Goal: Navigation & Orientation: Find specific page/section

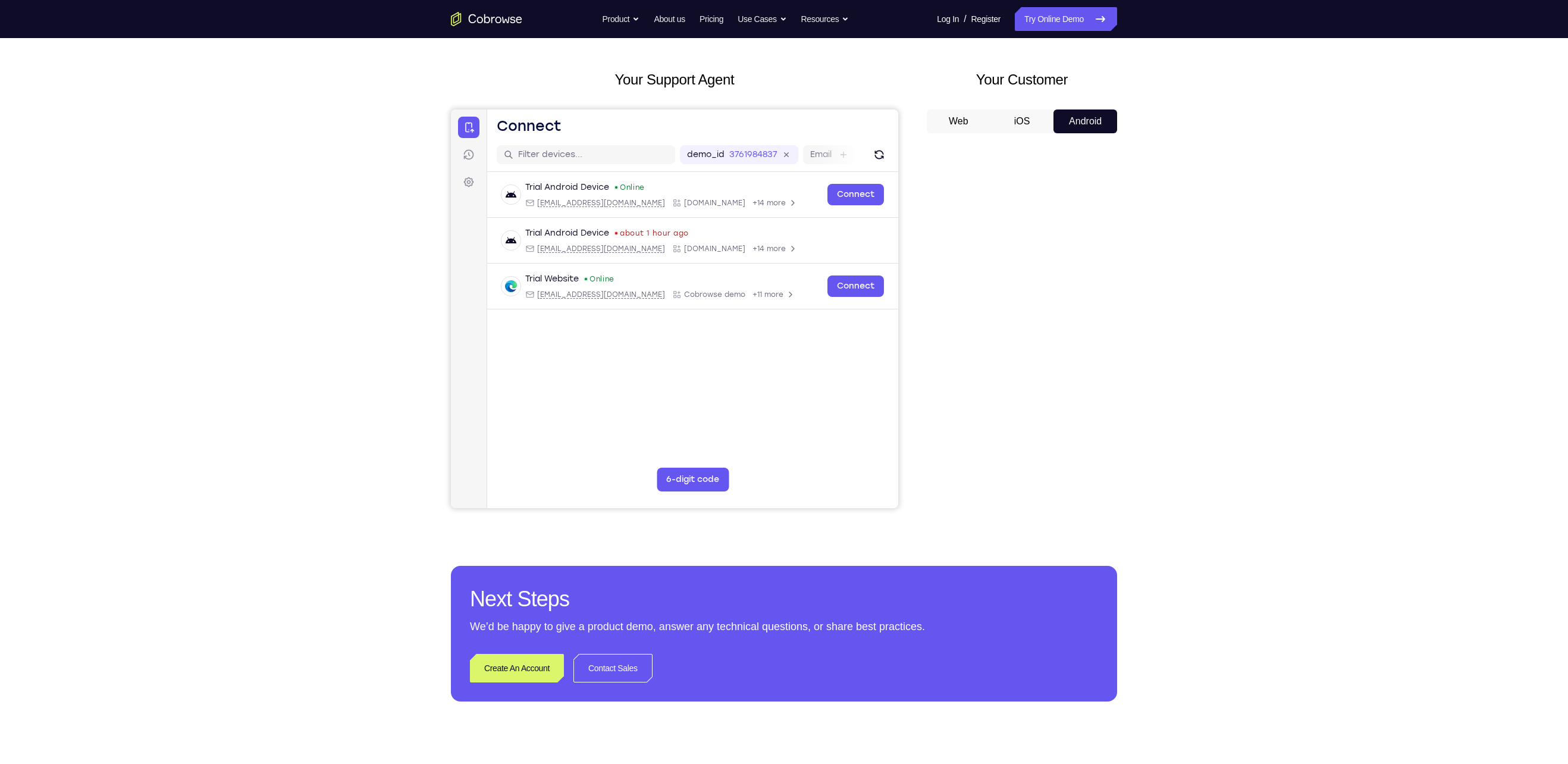
scroll to position [47, 0]
click at [1029, 121] on button "iOS" at bounding box center [1022, 120] width 64 height 24
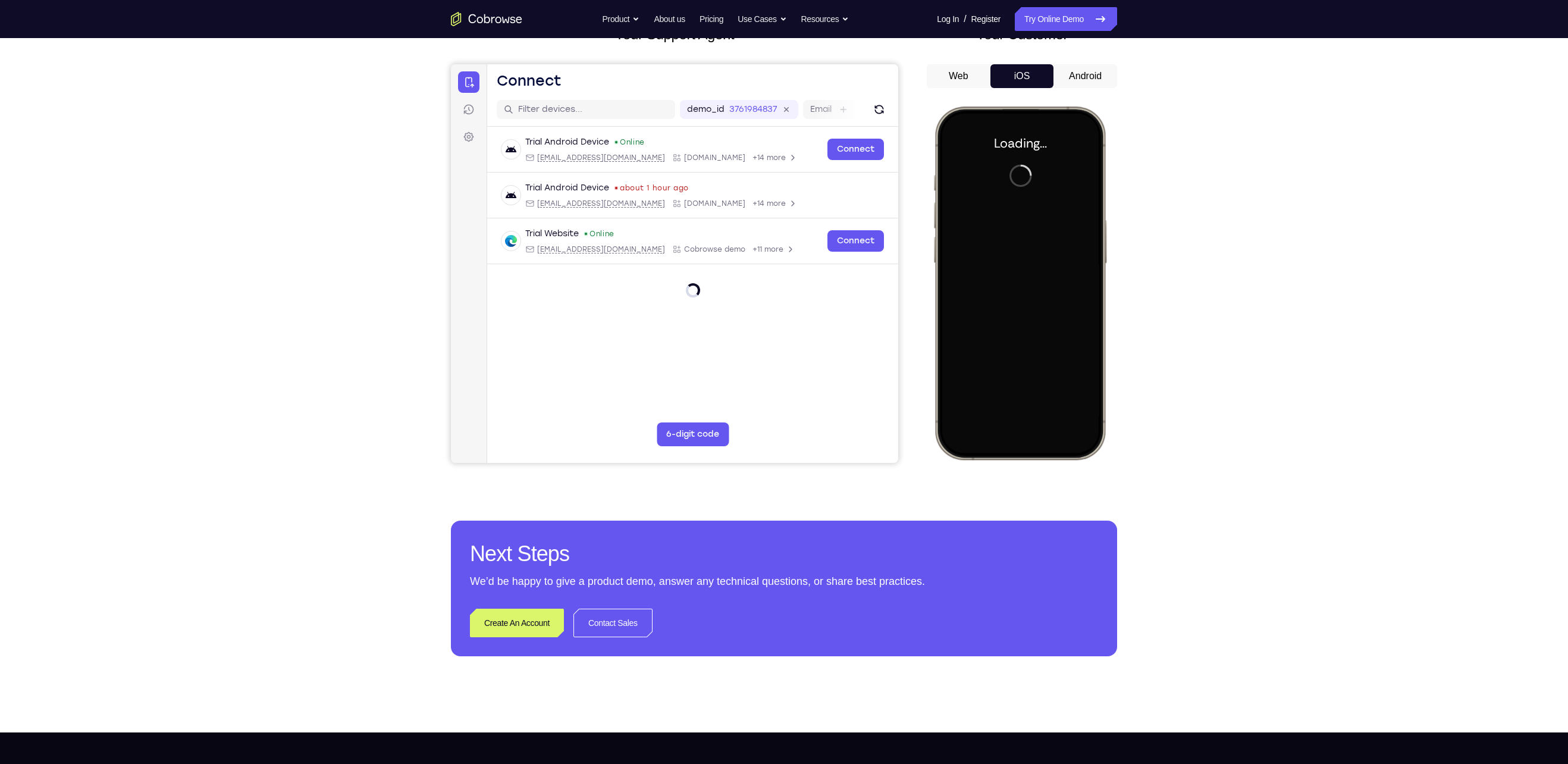
scroll to position [0, 0]
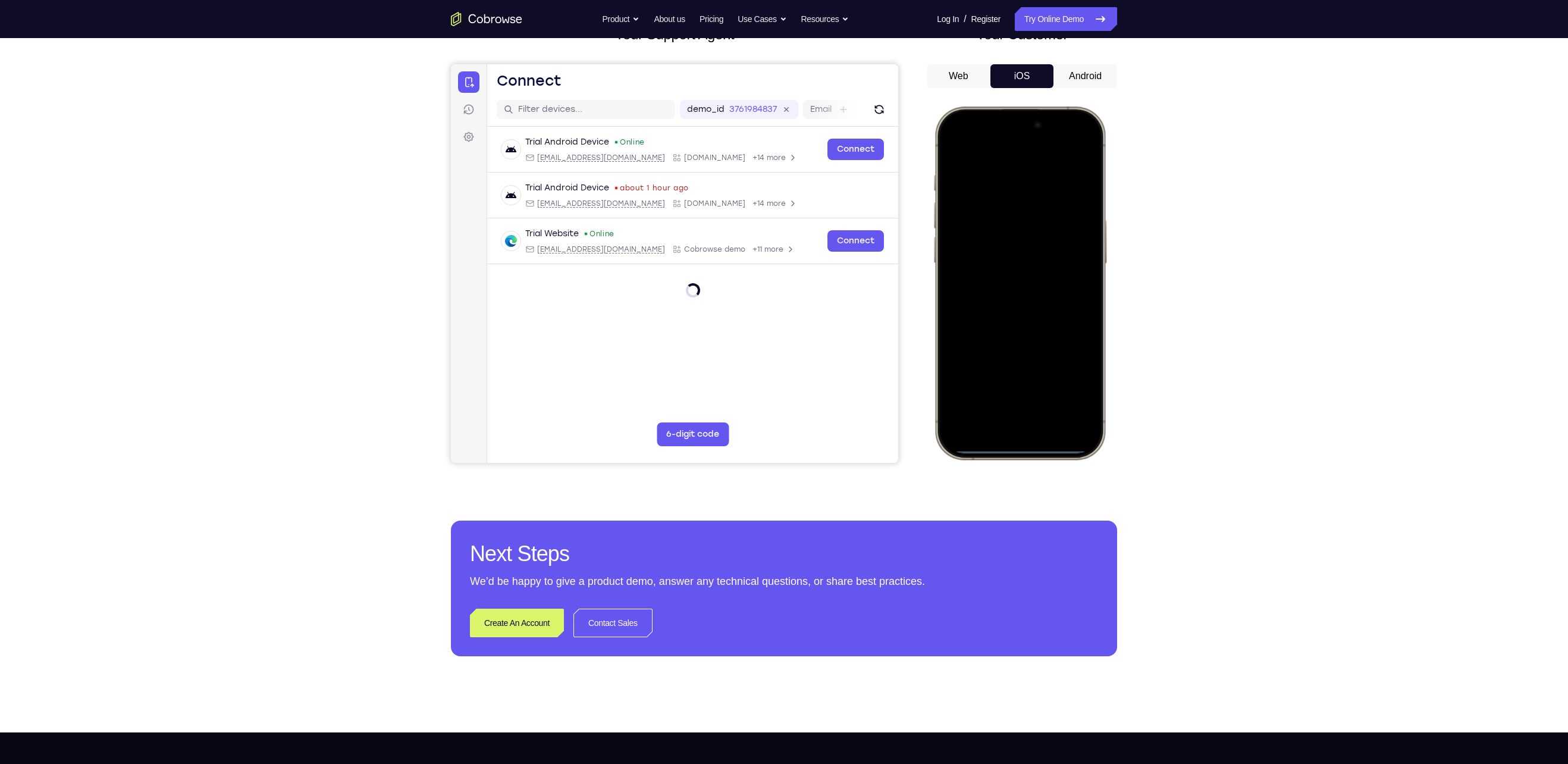
drag, startPoint x: 974, startPoint y: 116, endPoint x: 984, endPoint y: 459, distance: 343.1
click at [984, 459] on div at bounding box center [1020, 283] width 175 height 353
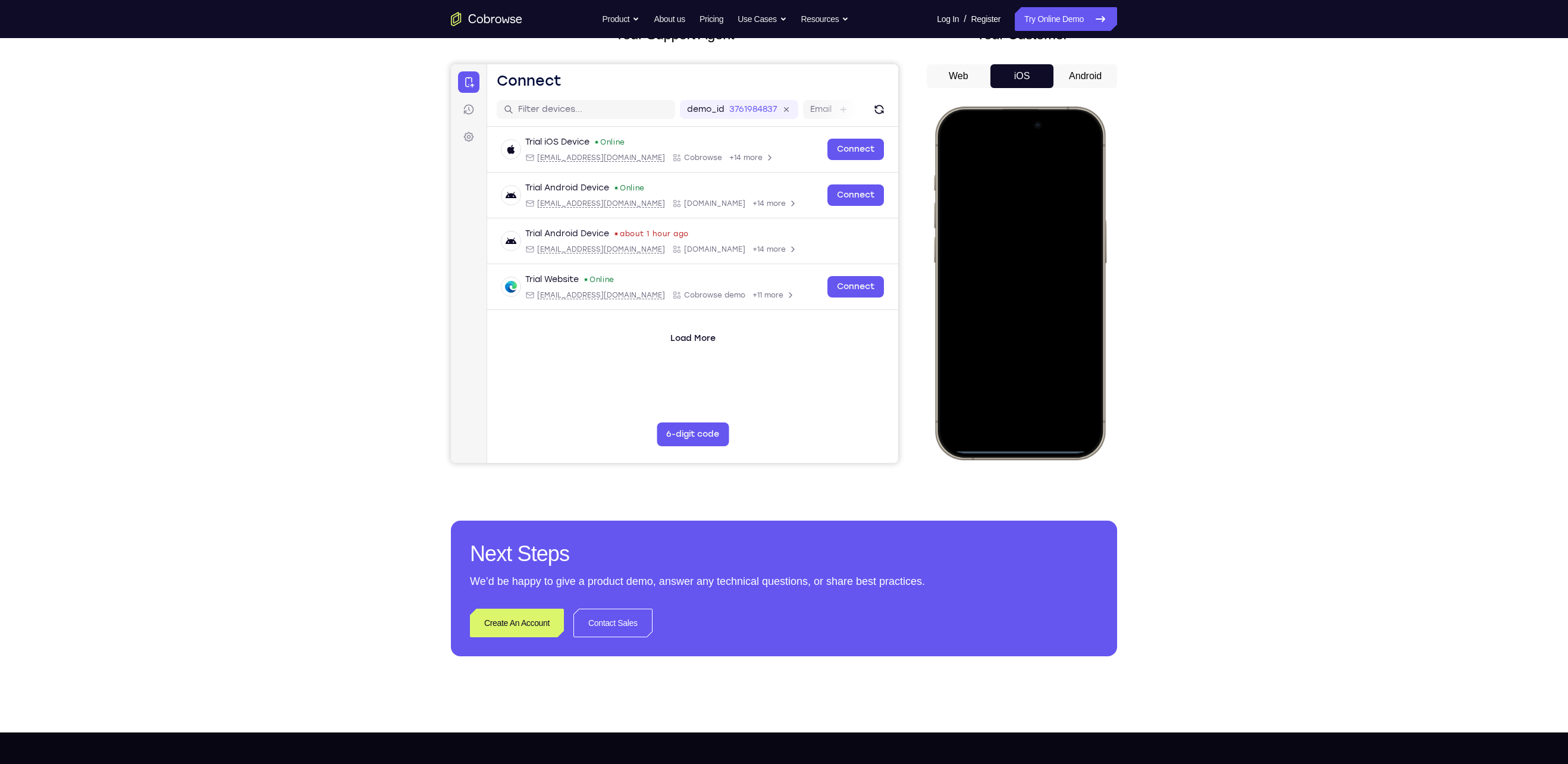
drag, startPoint x: 1001, startPoint y: 138, endPoint x: 1012, endPoint y: 451, distance: 313.2
click at [1012, 451] on div at bounding box center [1020, 283] width 157 height 340
click at [1077, 146] on div at bounding box center [1020, 283] width 157 height 340
click at [1006, 216] on div at bounding box center [1020, 283] width 157 height 340
click at [1005, 413] on div at bounding box center [1020, 283] width 157 height 340
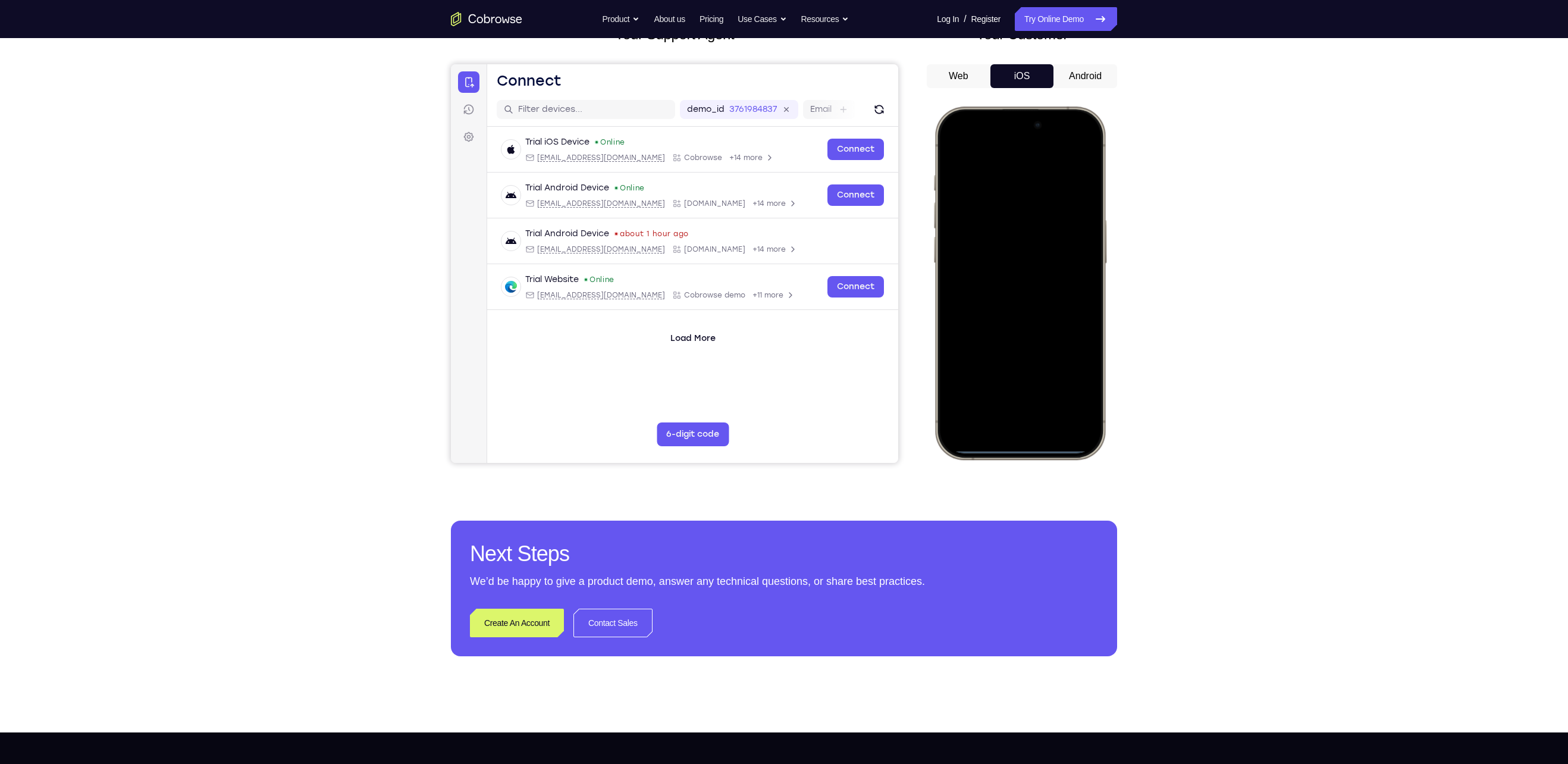
click at [1003, 302] on div at bounding box center [1020, 283] width 157 height 340
click at [1021, 311] on div at bounding box center [1020, 283] width 157 height 340
click at [1033, 216] on div at bounding box center [1020, 283] width 157 height 340
click at [1040, 264] on div at bounding box center [1020, 283] width 157 height 340
click at [995, 375] on div at bounding box center [1020, 283] width 157 height 340
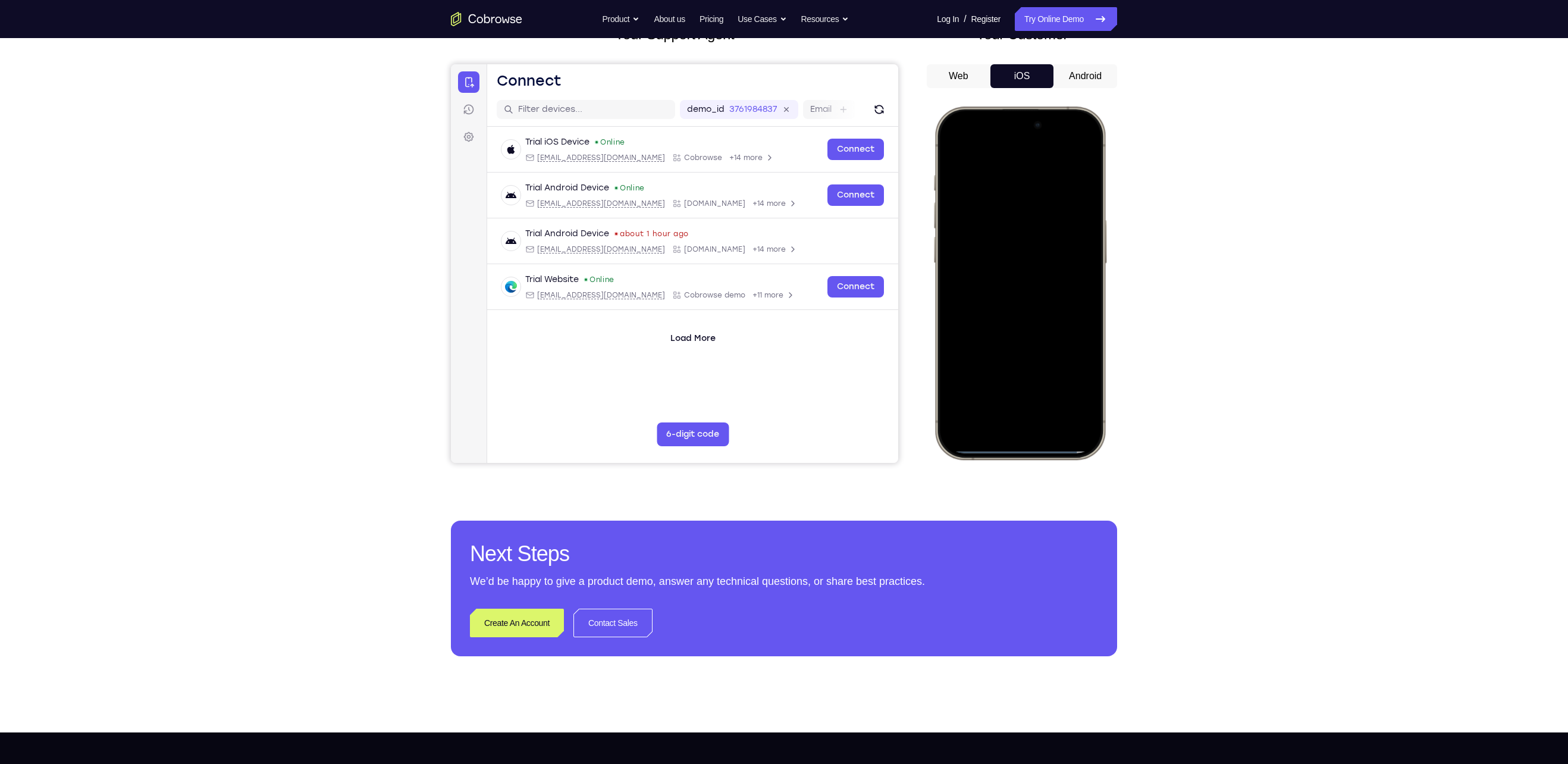
click at [1012, 295] on div at bounding box center [1020, 283] width 157 height 340
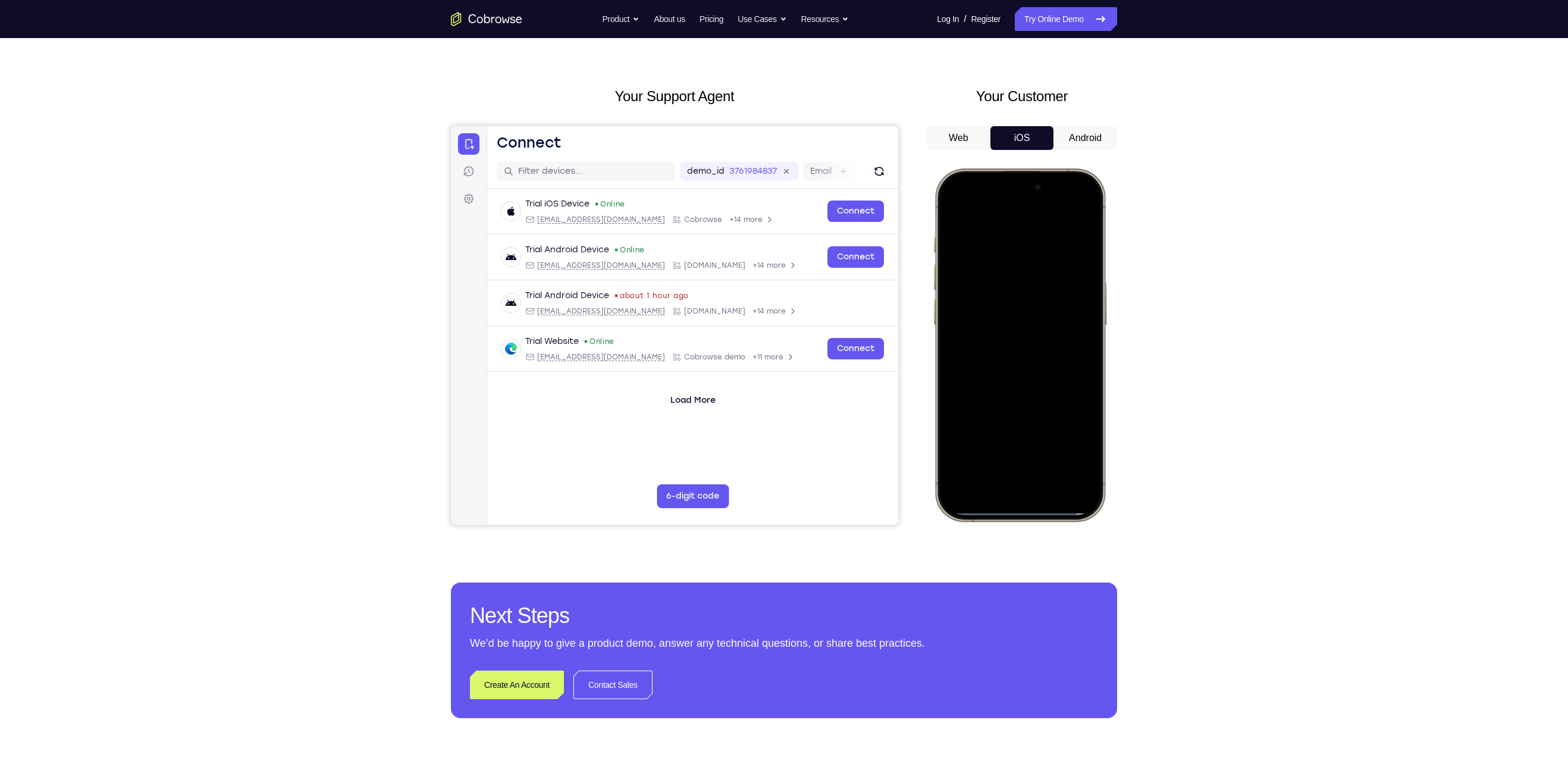
scroll to position [23, 0]
